Goal: Find specific page/section: Find specific page/section

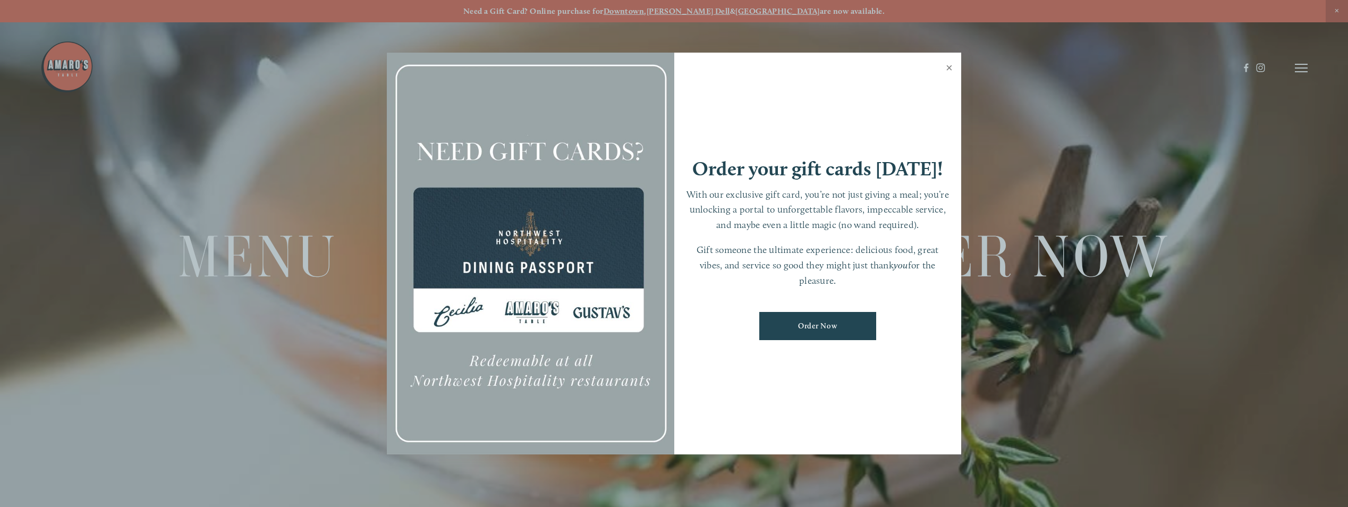
click at [948, 65] on link "Close" at bounding box center [949, 69] width 21 height 30
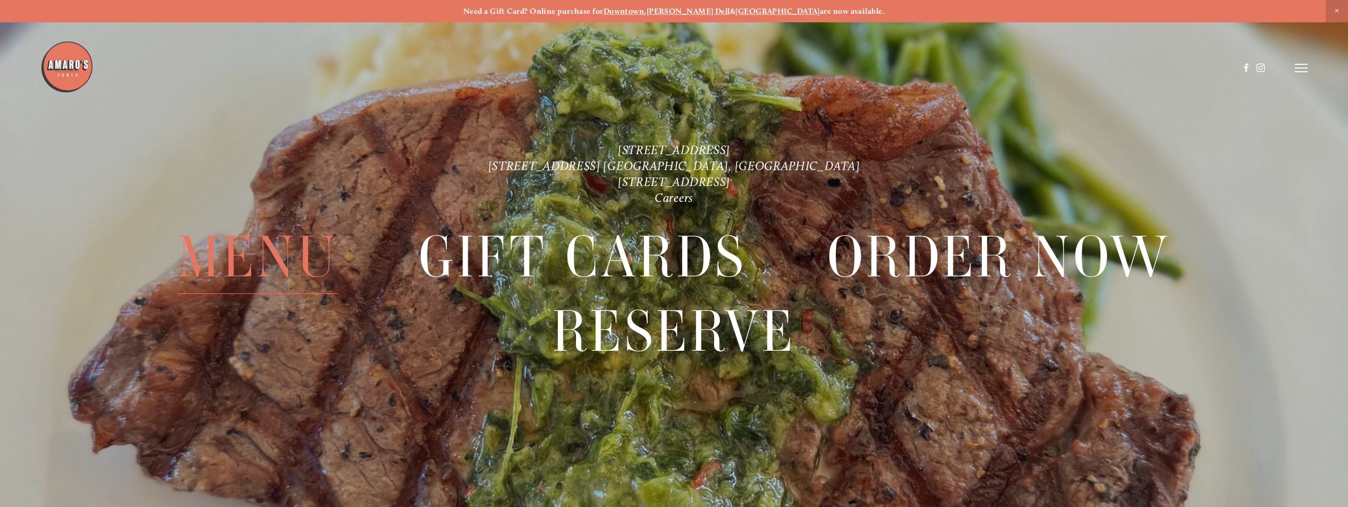
click at [270, 250] on span "Menu" at bounding box center [258, 257] width 160 height 74
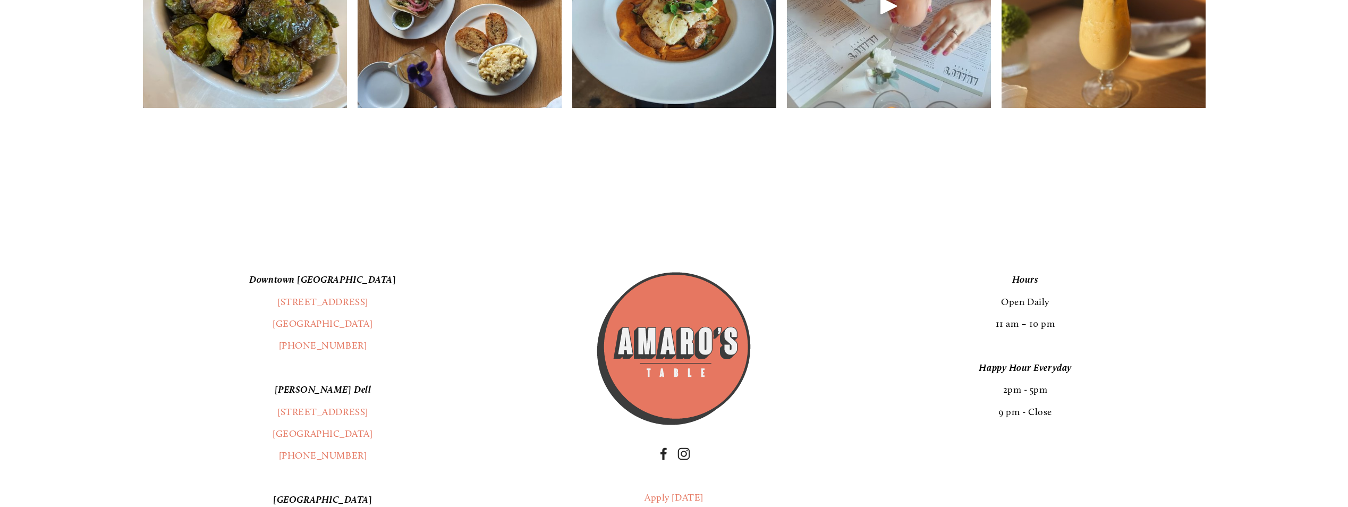
scroll to position [2443, 0]
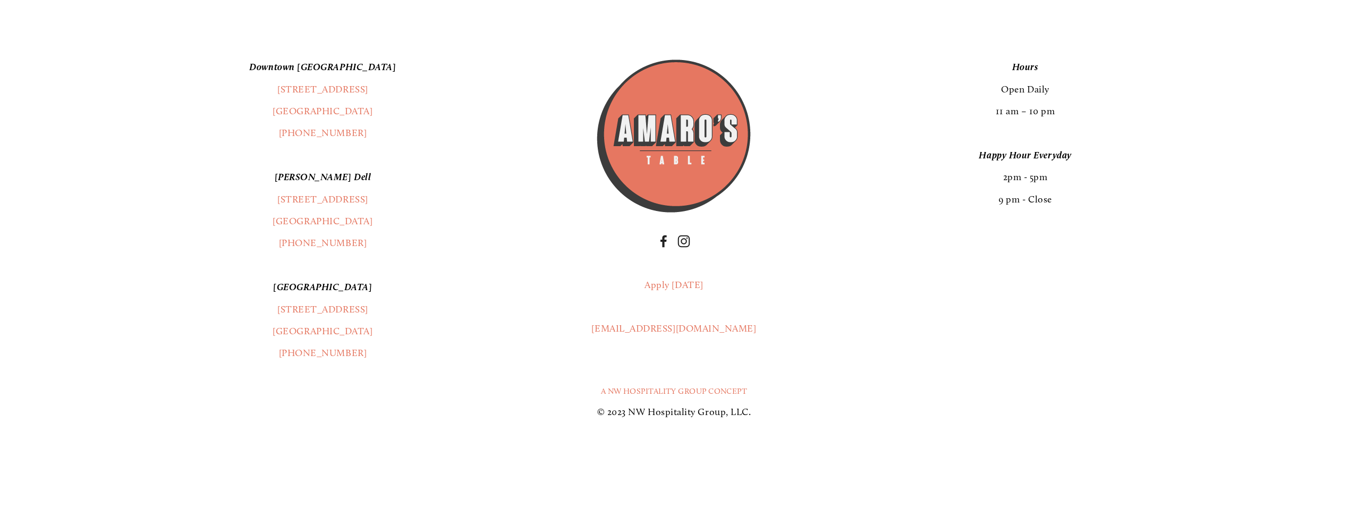
click at [787, 371] on div "A NW Hospitality Group Concept © 2023 NW Hospitality Group, LLC." at bounding box center [674, 398] width 1204 height 68
